Goal: Find specific page/section: Find specific page/section

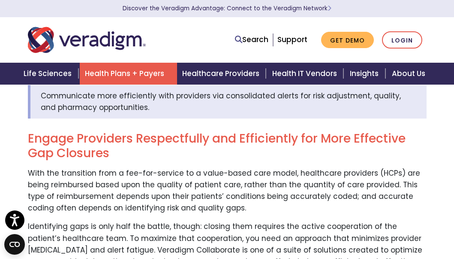
scroll to position [257, 0]
click at [259, 40] on link "Search" at bounding box center [251, 40] width 33 height 12
click at [236, 37] on icon at bounding box center [238, 39] width 7 height 7
click at [238, 38] on icon at bounding box center [238, 39] width 7 height 7
click at [237, 36] on icon at bounding box center [238, 39] width 7 height 7
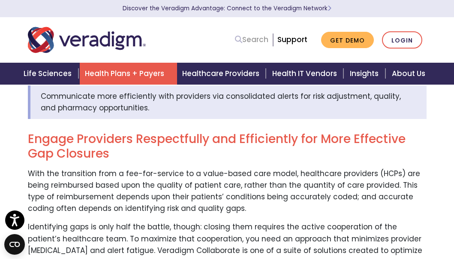
click at [250, 37] on link "Search" at bounding box center [251, 40] width 33 height 12
drag, startPoint x: 253, startPoint y: 39, endPoint x: 242, endPoint y: 38, distance: 10.7
click at [252, 38] on link "Search" at bounding box center [251, 40] width 33 height 12
click at [242, 38] on icon at bounding box center [238, 39] width 7 height 7
click at [241, 39] on icon at bounding box center [238, 39] width 7 height 7
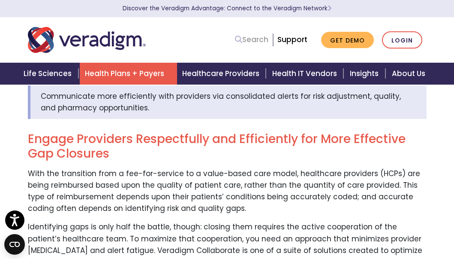
click at [240, 39] on icon at bounding box center [238, 39] width 7 height 7
click at [239, 39] on icon at bounding box center [238, 39] width 7 height 7
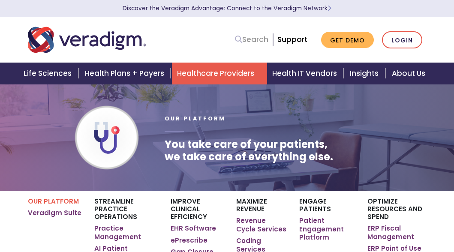
click at [249, 41] on link "Search" at bounding box center [251, 40] width 33 height 12
click at [239, 37] on icon at bounding box center [238, 39] width 7 height 7
click at [240, 40] on icon at bounding box center [238, 39] width 7 height 7
click at [248, 39] on link "Search" at bounding box center [251, 40] width 33 height 12
click at [255, 39] on link "Search" at bounding box center [251, 40] width 33 height 12
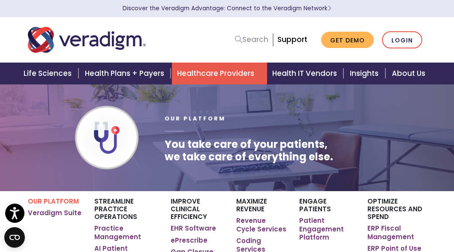
click at [265, 39] on link "Search" at bounding box center [251, 40] width 33 height 12
drag, startPoint x: 265, startPoint y: 39, endPoint x: 242, endPoint y: 39, distance: 23.2
click at [242, 39] on link "Search" at bounding box center [251, 40] width 33 height 12
click at [248, 39] on link "Search" at bounding box center [251, 40] width 33 height 12
click at [238, 40] on icon at bounding box center [238, 39] width 7 height 7
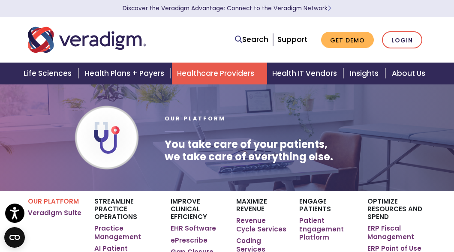
click at [235, 37] on ul "Search Support Get Demo Login" at bounding box center [329, 40] width 196 height 18
click at [238, 38] on icon at bounding box center [238, 39] width 7 height 7
click at [247, 39] on link "Search" at bounding box center [251, 40] width 33 height 12
click at [262, 39] on link "Search" at bounding box center [251, 40] width 33 height 12
click at [267, 39] on link "Search" at bounding box center [251, 40] width 33 height 12
